Goal: Task Accomplishment & Management: Use online tool/utility

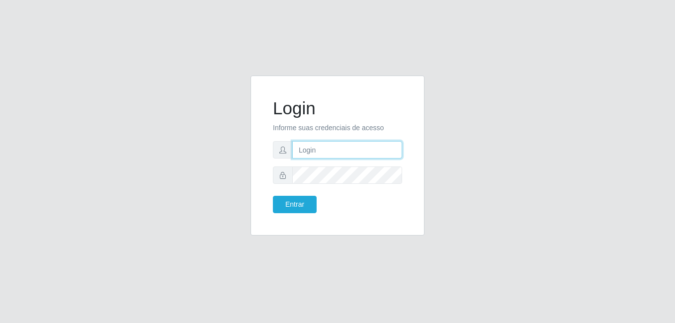
click at [315, 155] on input "text" at bounding box center [347, 149] width 110 height 17
type input "[EMAIL_ADDRESS][DOMAIN_NAME]"
click at [273, 196] on button "Entrar" at bounding box center [295, 204] width 44 height 17
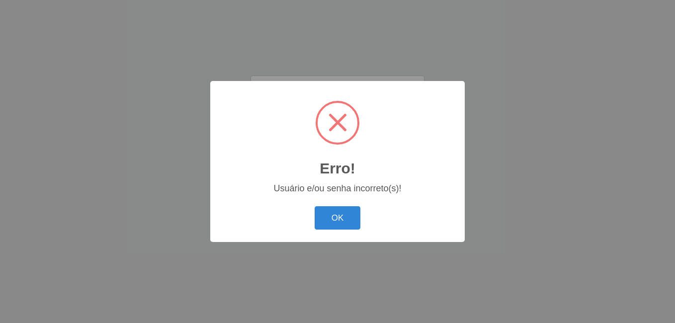
click at [314, 206] on button "OK" at bounding box center [337, 217] width 46 height 23
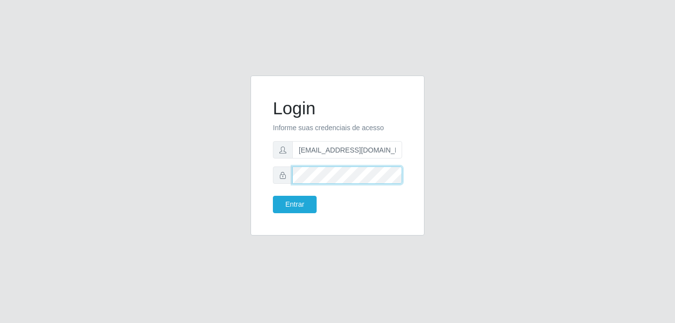
click at [273, 196] on button "Entrar" at bounding box center [295, 204] width 44 height 17
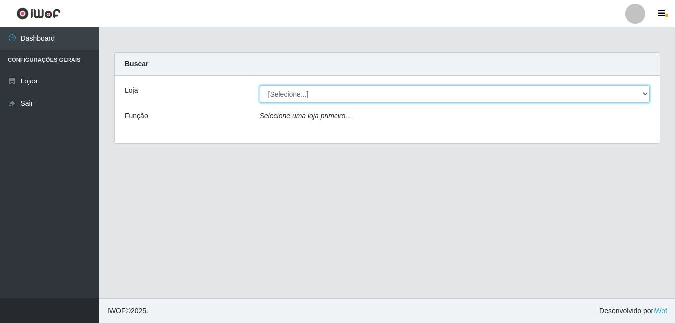
click at [648, 90] on select "[Selecione...] C-ASA [GEOGRAPHIC_DATA]" at bounding box center [455, 93] width 390 height 17
select select "239"
click at [260, 85] on select "[Selecione...] C-ASA [GEOGRAPHIC_DATA]" at bounding box center [455, 93] width 390 height 17
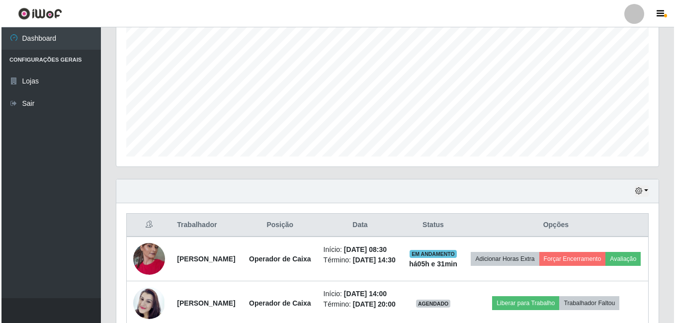
scroll to position [284, 0]
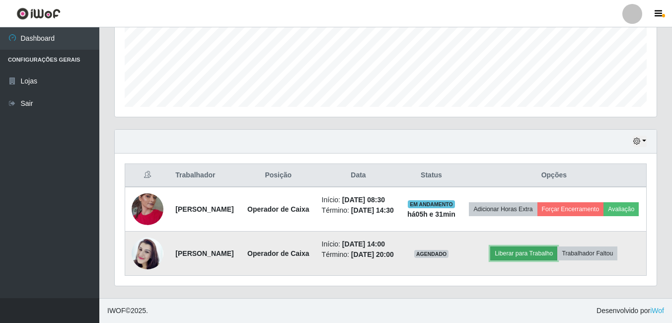
click at [535, 248] on button "Liberar para Trabalho" at bounding box center [523, 253] width 67 height 14
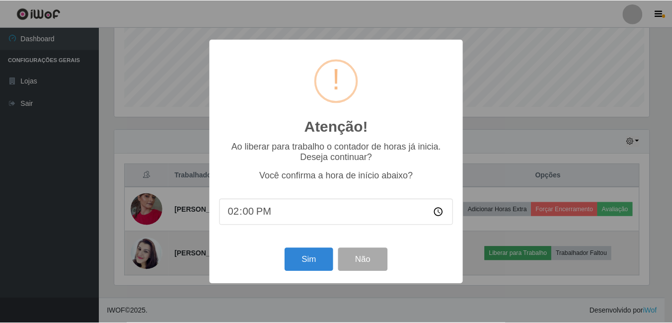
scroll to position [206, 537]
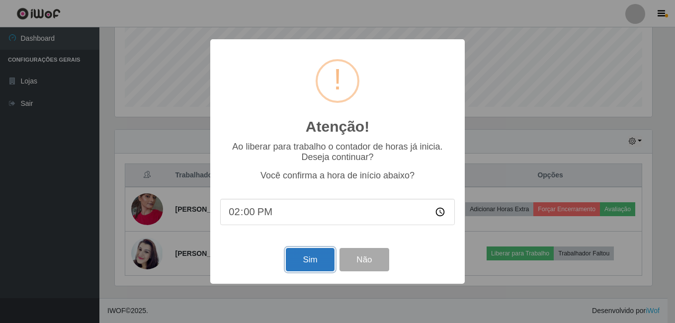
click at [320, 260] on button "Sim" at bounding box center [310, 259] width 48 height 23
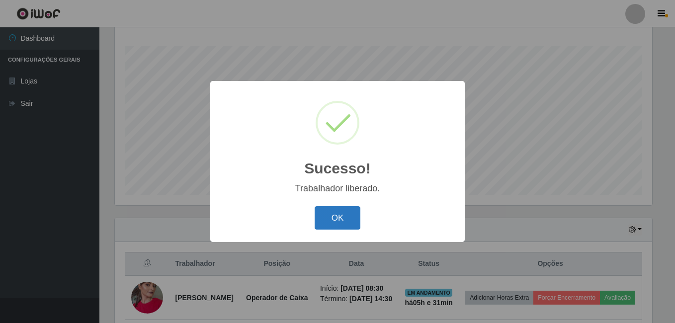
click at [338, 219] on button "OK" at bounding box center [337, 217] width 46 height 23
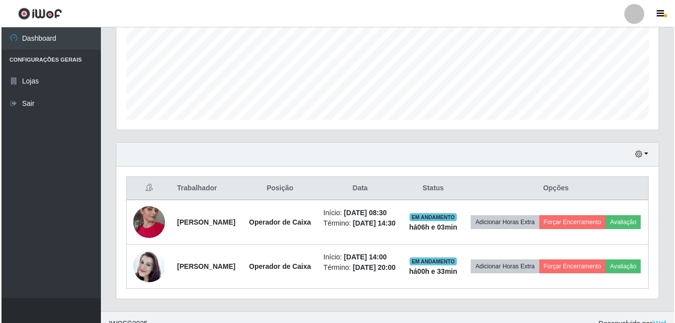
scroll to position [259, 0]
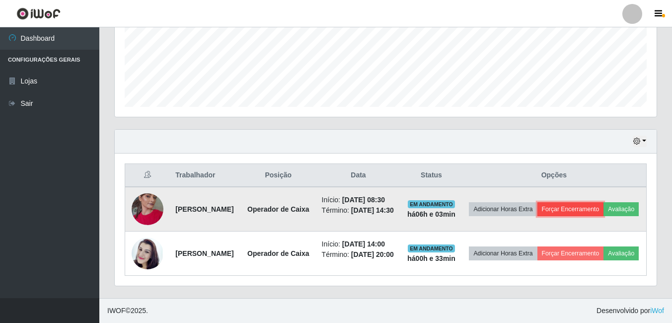
click at [604, 202] on button "Forçar Encerramento" at bounding box center [570, 209] width 67 height 14
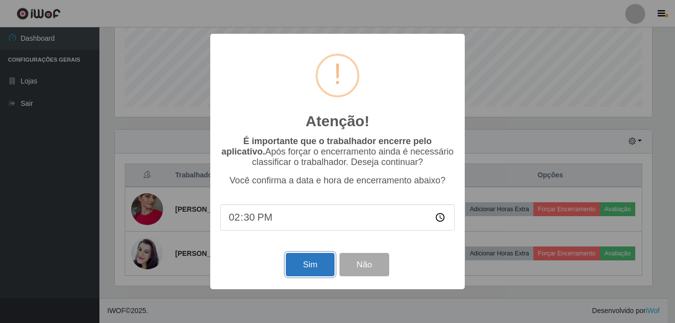
click at [314, 272] on button "Sim" at bounding box center [310, 264] width 48 height 23
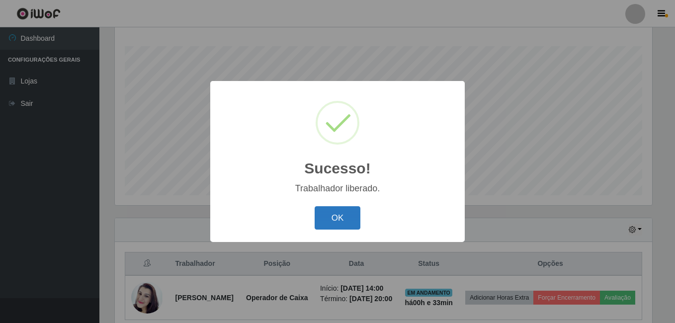
click at [351, 213] on button "OK" at bounding box center [337, 217] width 46 height 23
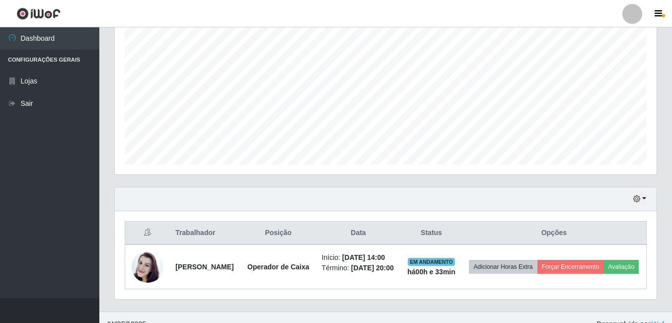
scroll to position [222, 0]
